Goal: Information Seeking & Learning: Learn about a topic

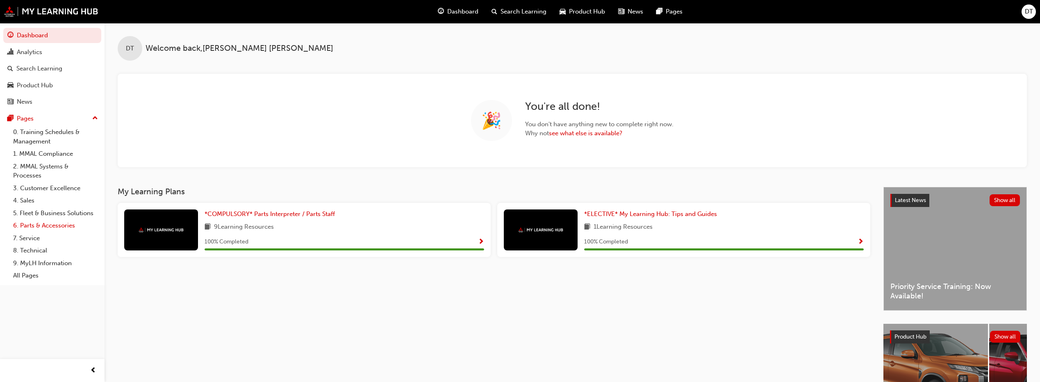
click at [26, 224] on link "6. Parts & Accessories" at bounding box center [55, 225] width 91 height 13
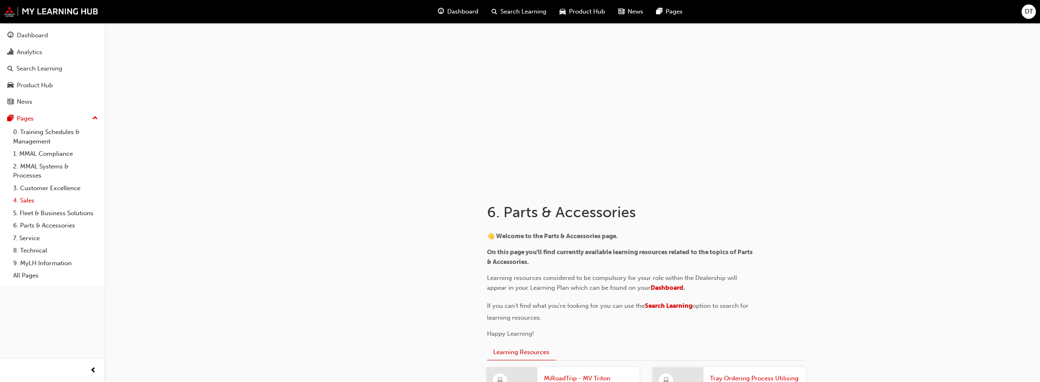
click at [25, 202] on link "4. Sales" at bounding box center [55, 200] width 91 height 13
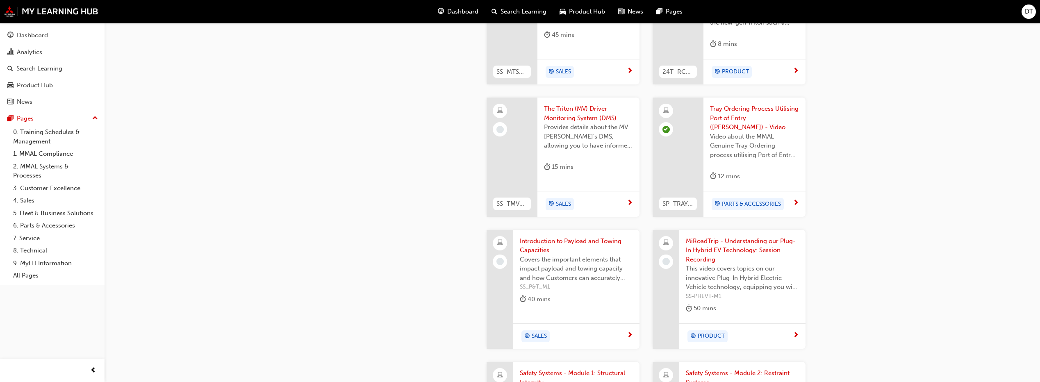
scroll to position [574, 0]
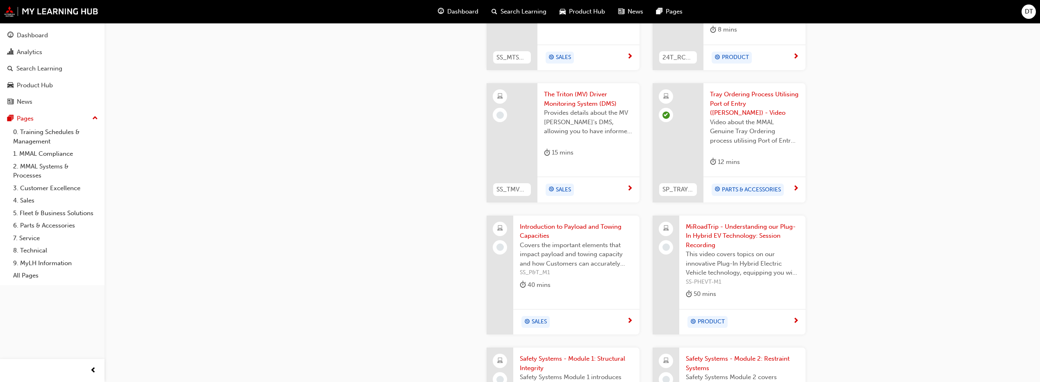
click at [565, 185] on span "SALES" at bounding box center [563, 189] width 15 height 9
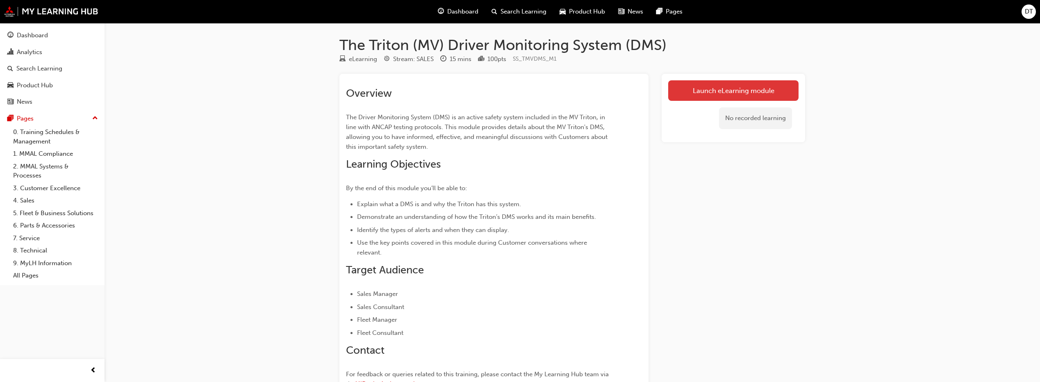
click at [749, 94] on link "Launch eLearning module" at bounding box center [733, 90] width 130 height 21
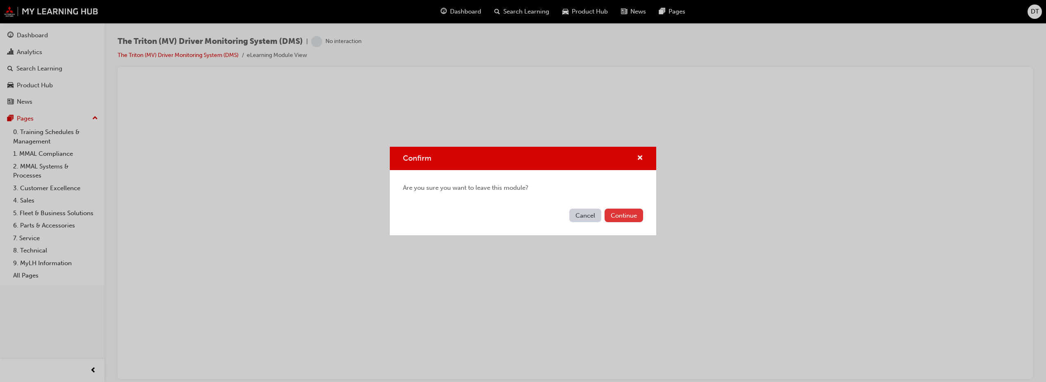
click at [636, 217] on button "Continue" at bounding box center [624, 216] width 39 height 14
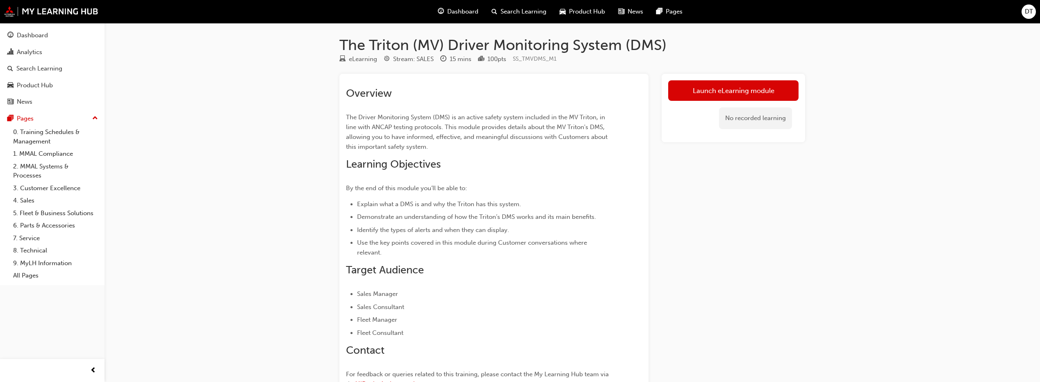
click at [205, 171] on div "The Triton (MV) Driver Monitoring System (DMS) eLearning Stream: SALES 15 mins …" at bounding box center [520, 235] width 1040 height 470
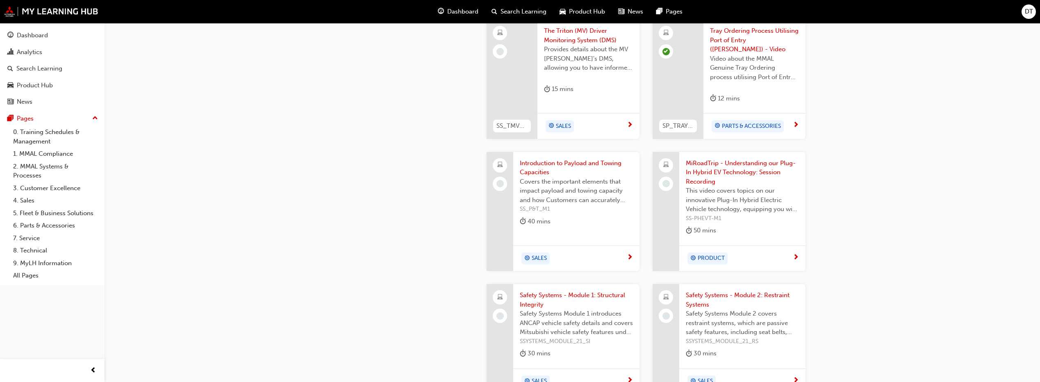
scroll to position [656, 0]
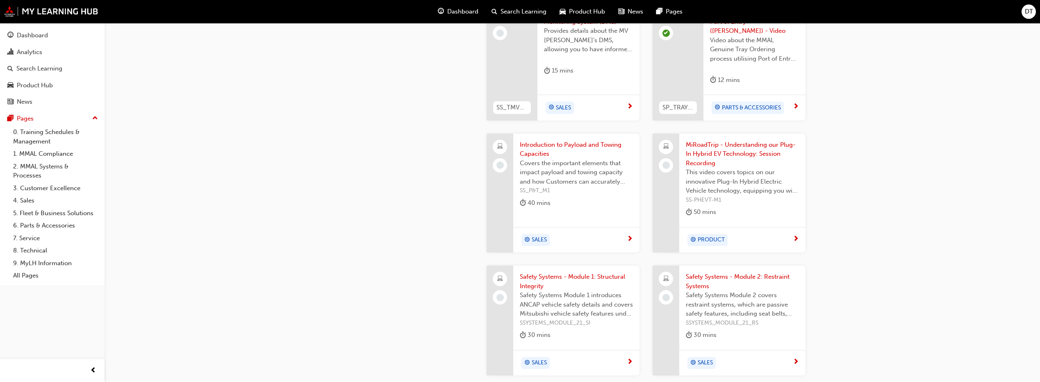
click at [579, 234] on div "SALES" at bounding box center [573, 240] width 107 height 12
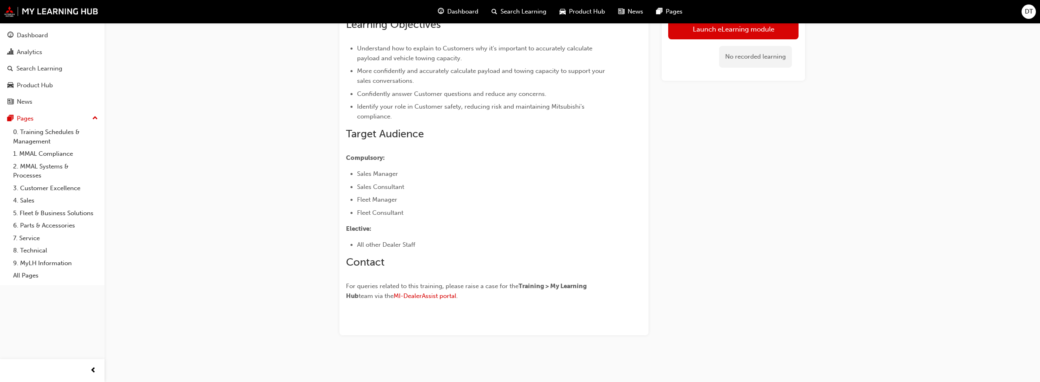
scroll to position [38, 0]
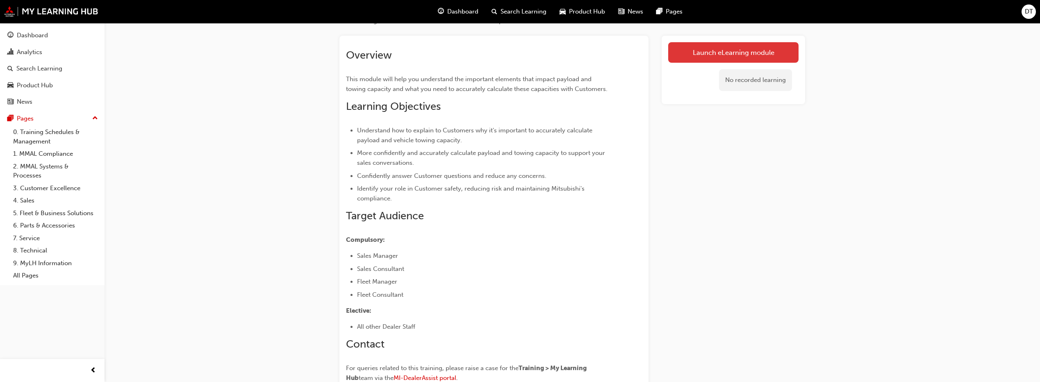
click at [772, 55] on link "Launch eLearning module" at bounding box center [733, 52] width 130 height 21
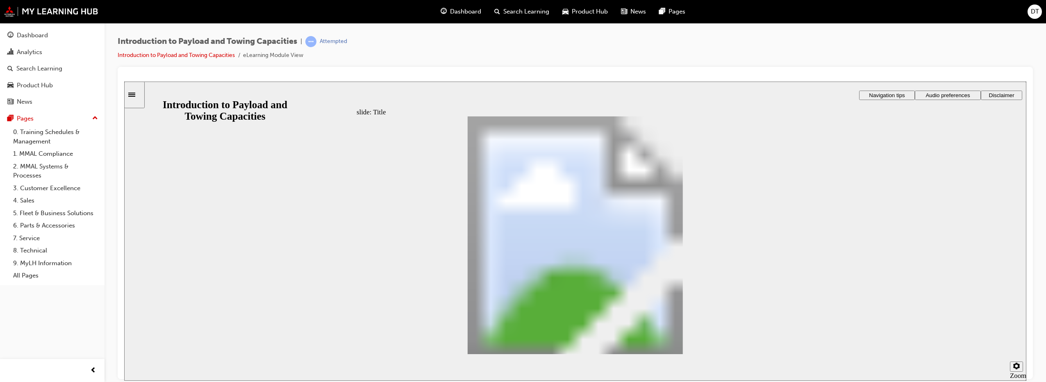
click at [554, 72] on div at bounding box center [576, 223] width 916 height 312
